Goal: Task Accomplishment & Management: Manage account settings

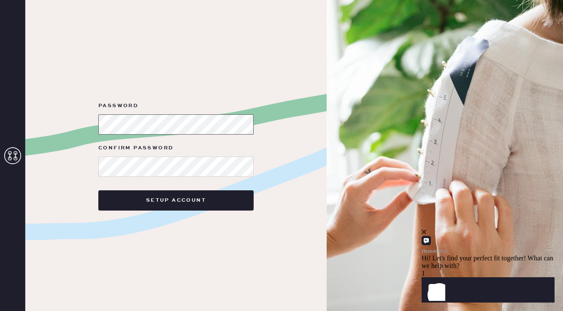
click at [43, 124] on div "Password Confirm Password Setup Account" at bounding box center [175, 155] width 301 height 311
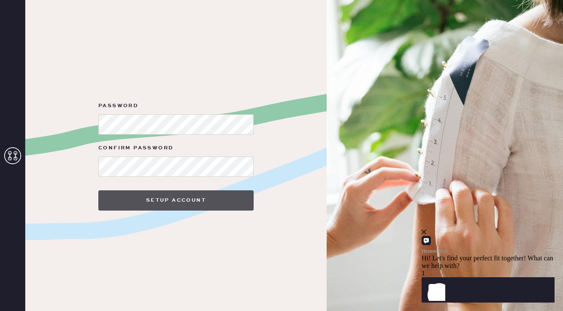
click at [193, 201] on button "Setup Account" at bounding box center [175, 200] width 155 height 20
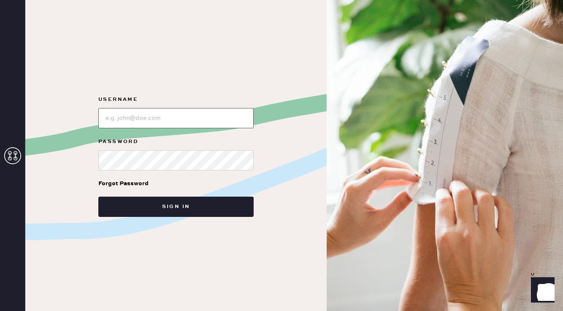
click at [138, 120] on input "loginName" at bounding box center [175, 118] width 155 height 20
type input "isakovichk@gmail.com"
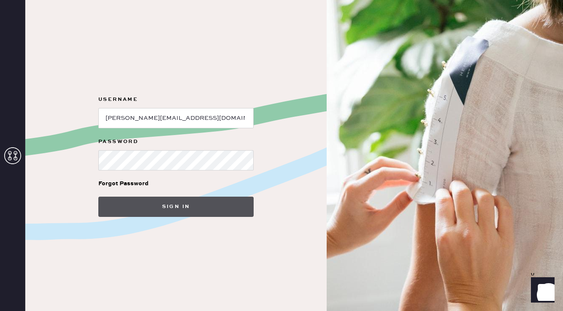
click at [164, 204] on button "Sign in" at bounding box center [175, 207] width 155 height 20
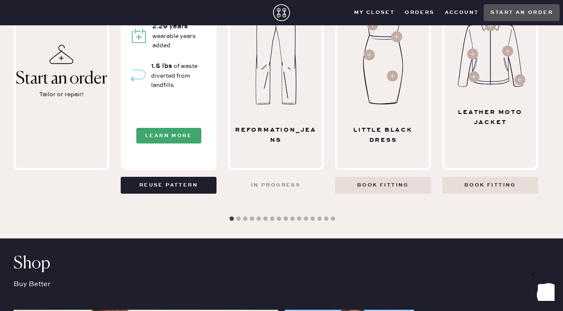
scroll to position [448, 0]
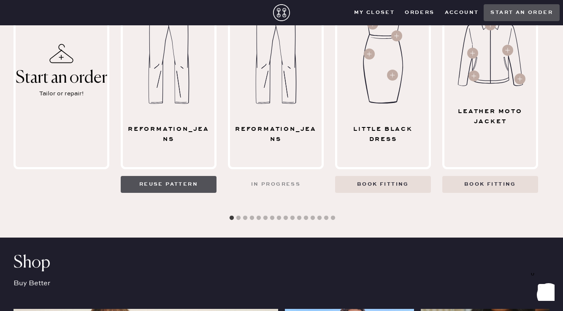
click at [169, 186] on button "Reuse pattern" at bounding box center [169, 184] width 96 height 17
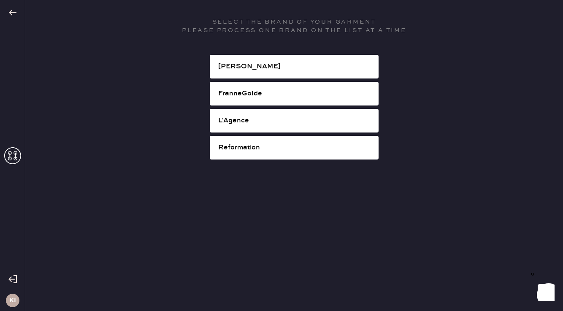
click at [16, 16] on icon at bounding box center [12, 12] width 8 height 8
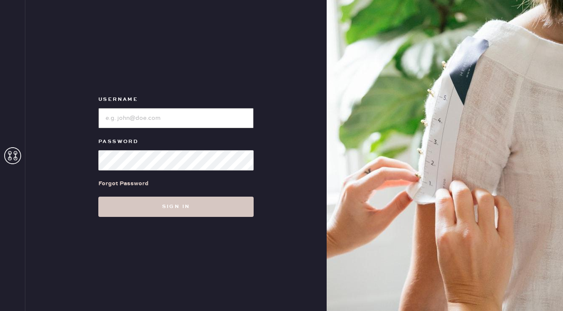
click at [209, 121] on input "loginName" at bounding box center [175, 118] width 155 height 20
type input "isakovichk@gmail.com"
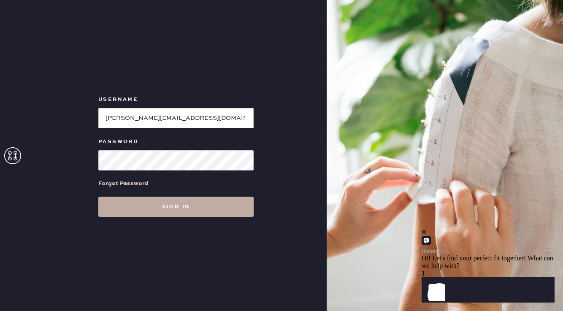
click at [167, 205] on button "Sign in" at bounding box center [175, 207] width 155 height 20
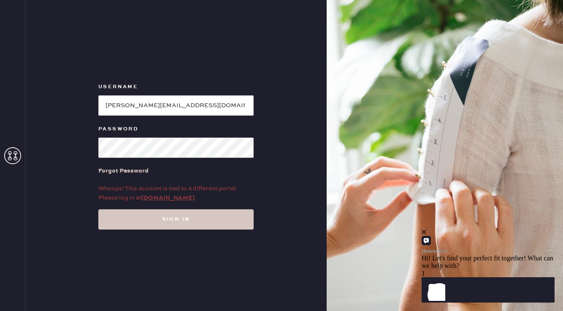
click at [169, 198] on link "my.hemster.co" at bounding box center [167, 198] width 53 height 8
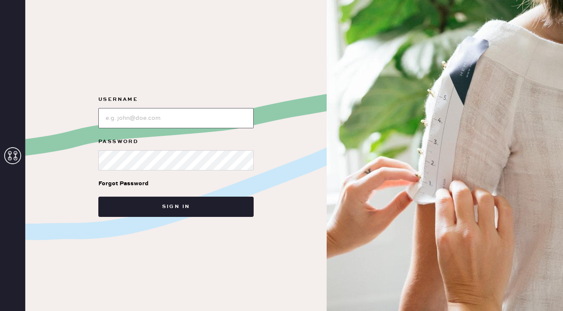
click at [167, 126] on input "loginName" at bounding box center [175, 118] width 155 height 20
type input "isakovichk@gmail.com"
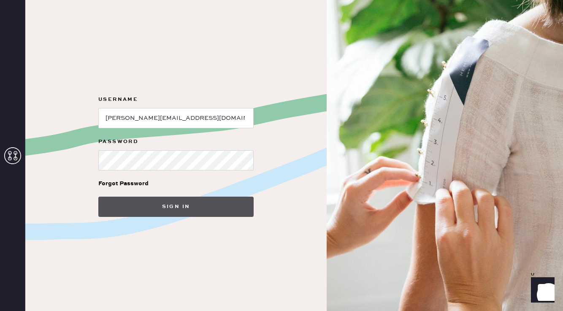
click at [179, 213] on button "Sign in" at bounding box center [175, 207] width 155 height 20
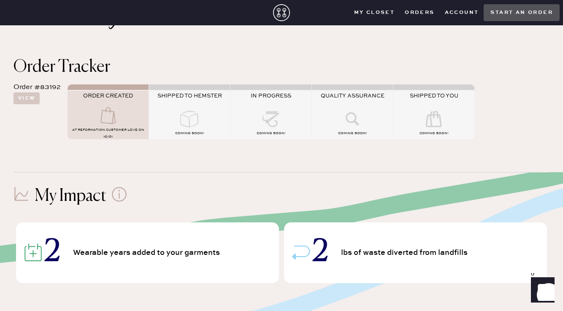
scroll to position [48, 0]
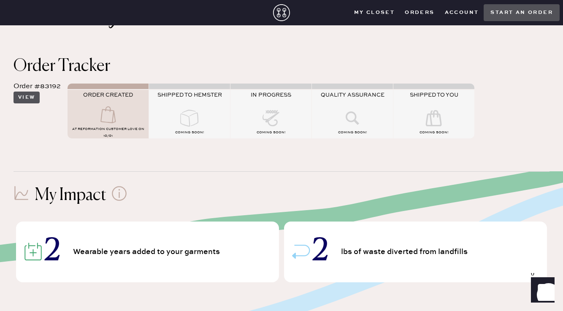
click at [31, 99] on button "View" at bounding box center [27, 98] width 26 height 12
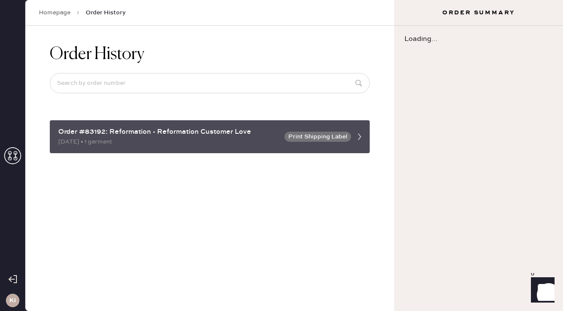
click at [309, 135] on button "Print Shipping Label" at bounding box center [318, 137] width 67 height 10
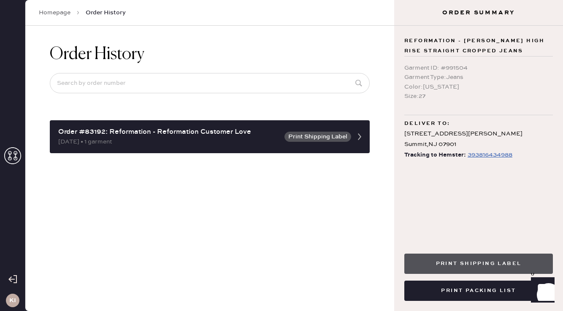
click at [492, 264] on button "Print Shipping Label" at bounding box center [478, 264] width 149 height 20
